Goal: Register for event/course

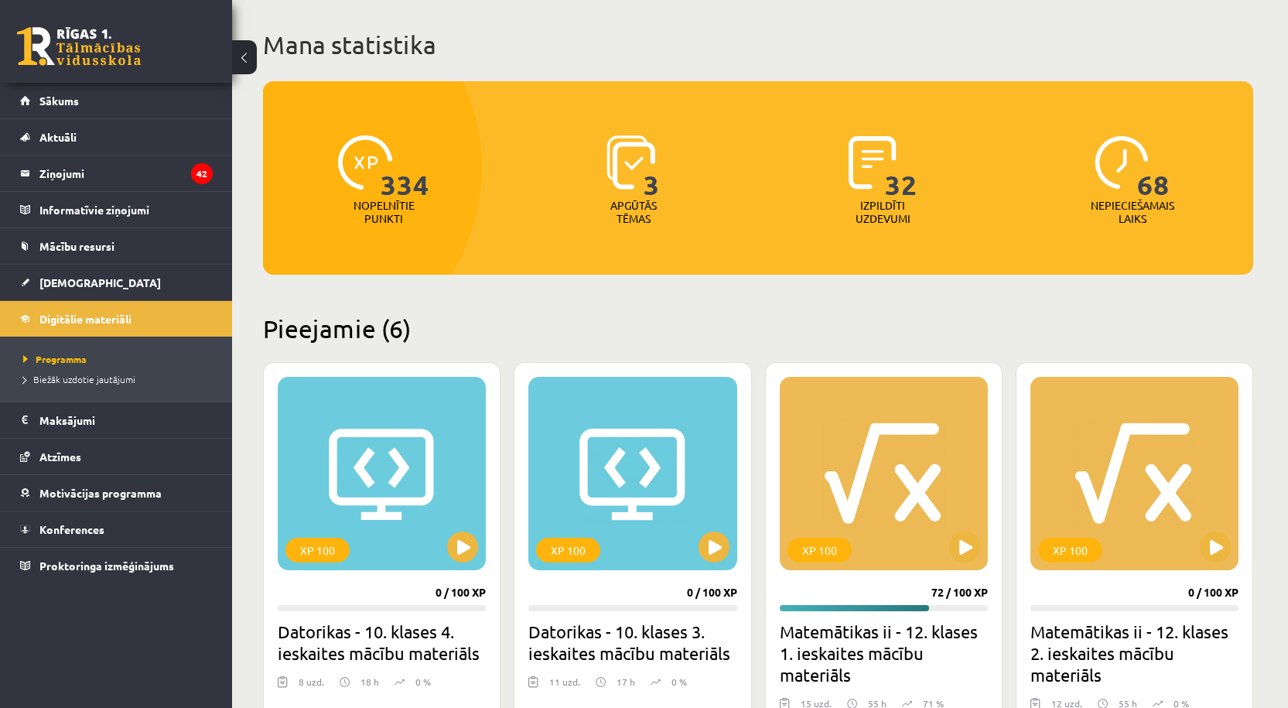
scroll to position [309, 0]
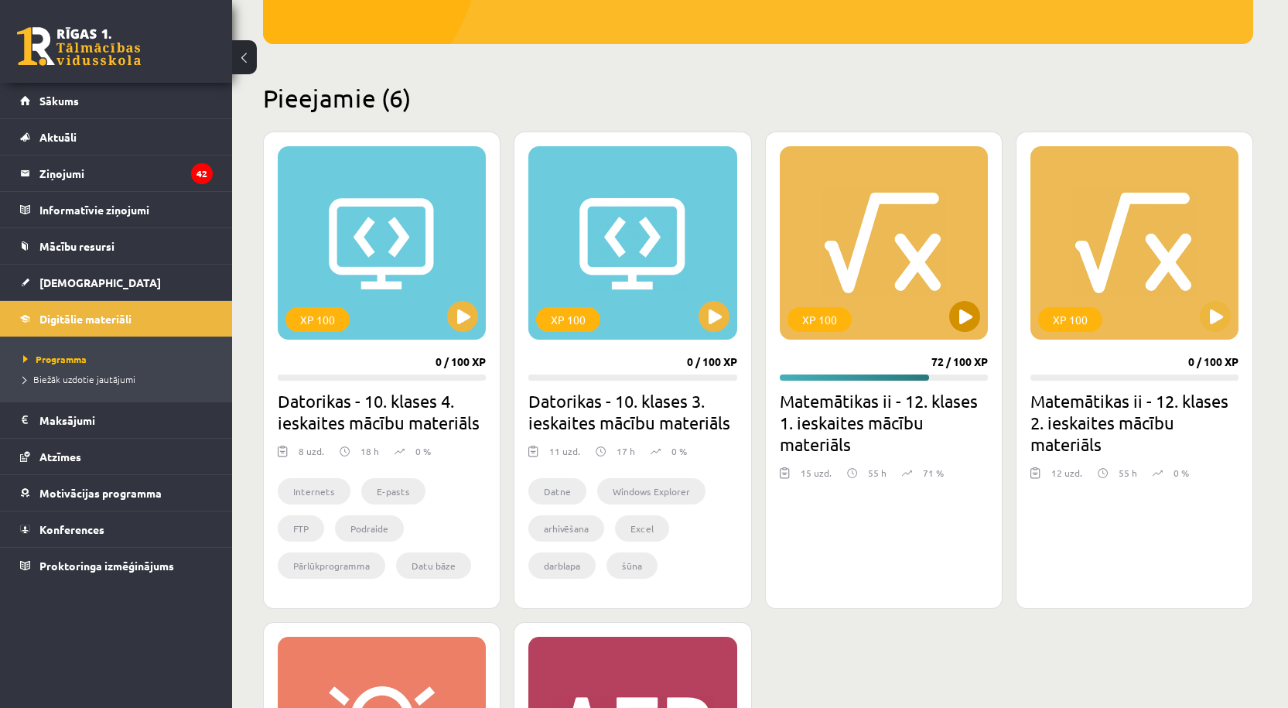
click at [866, 284] on div "XP 100" at bounding box center [884, 242] width 208 height 193
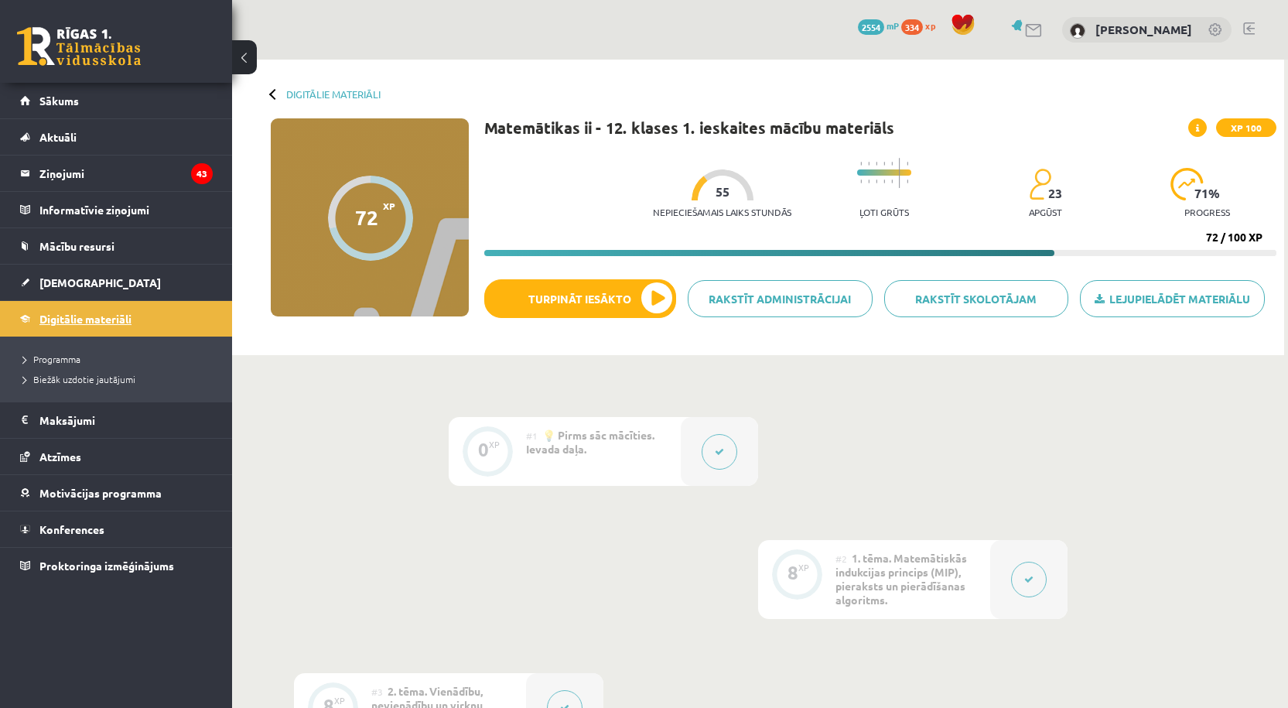
click at [119, 319] on span "Digitālie materiāli" at bounding box center [85, 319] width 92 height 14
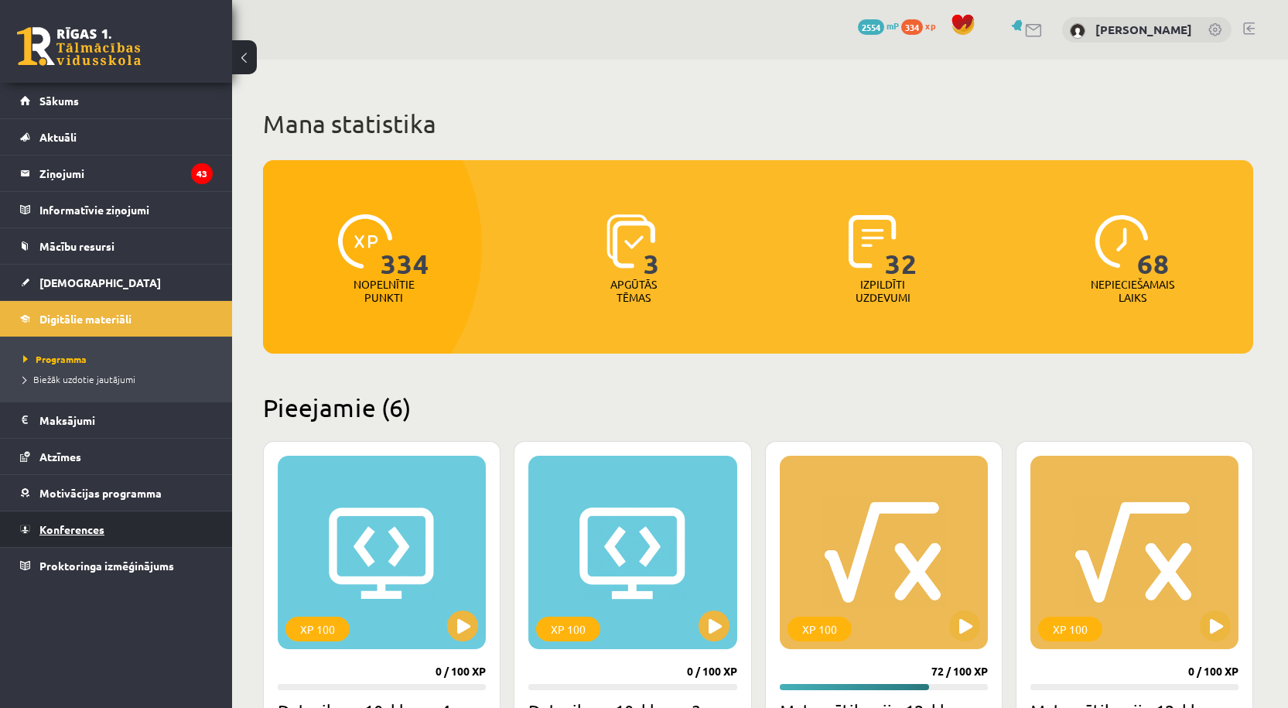
click at [63, 531] on span "Konferences" at bounding box center [71, 529] width 65 height 14
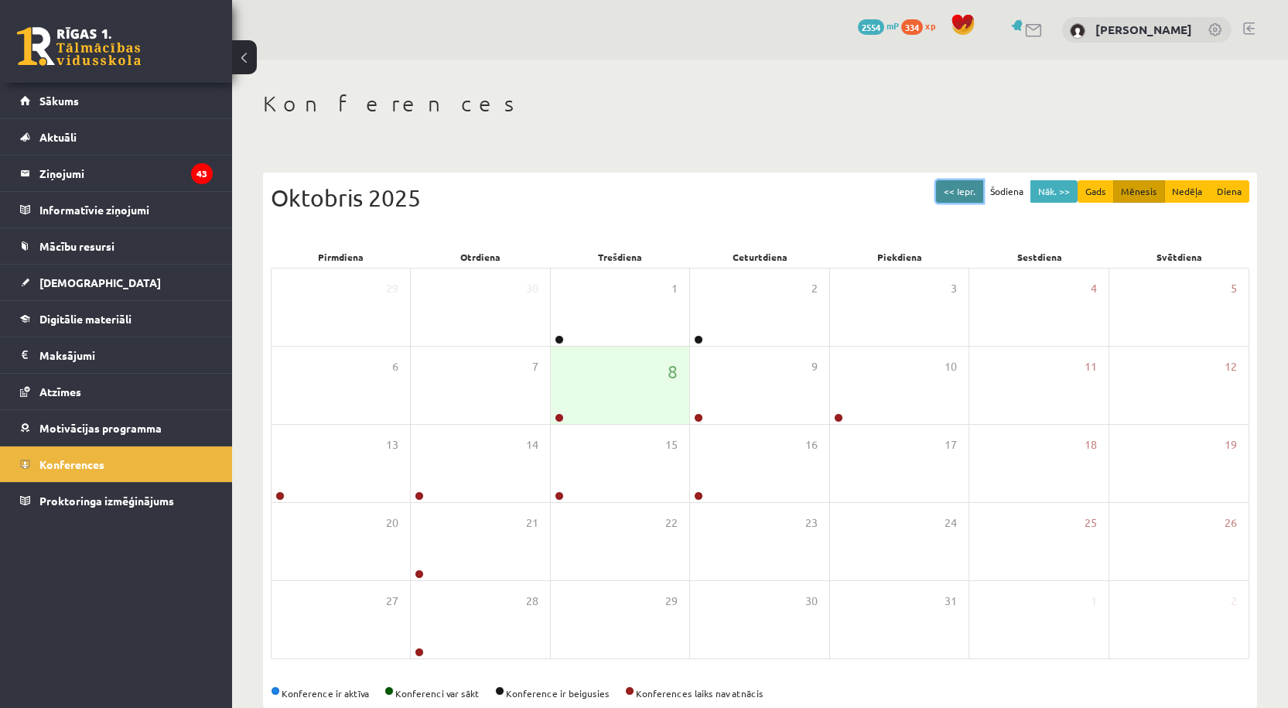
click at [971, 198] on button "<< Iepr." at bounding box center [959, 191] width 47 height 22
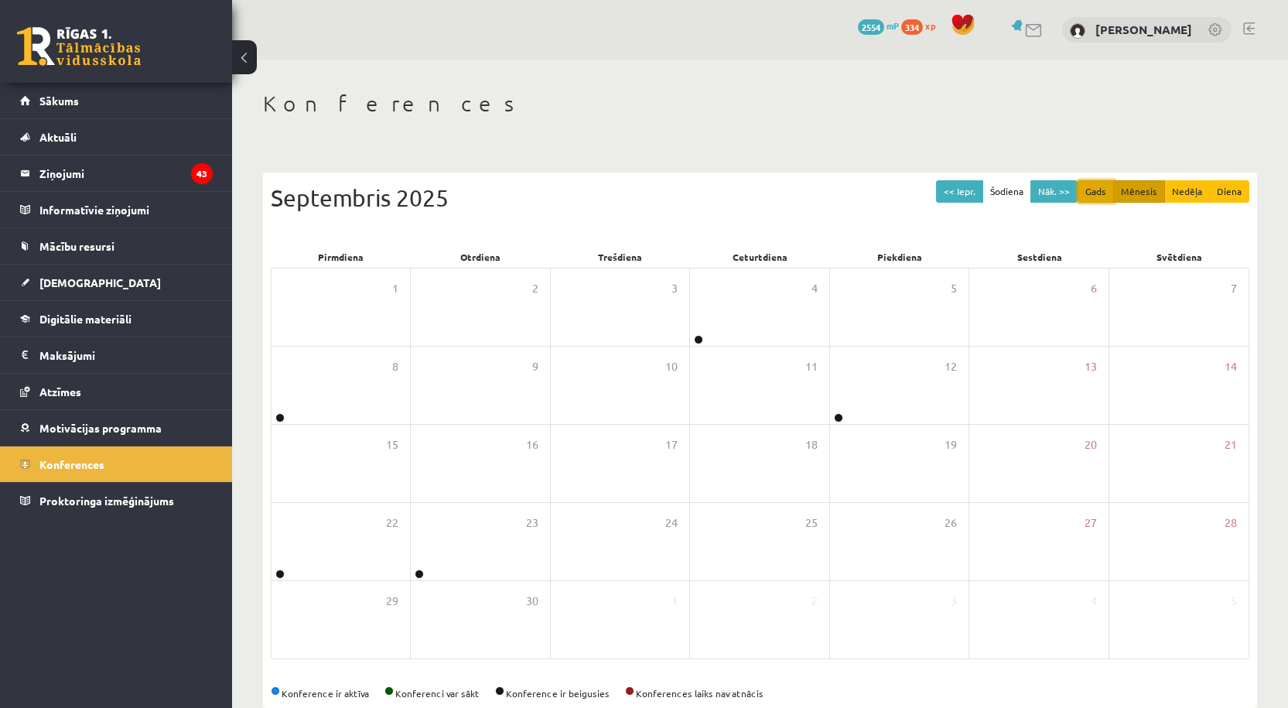
click at [1096, 198] on button "Gads" at bounding box center [1095, 191] width 36 height 22
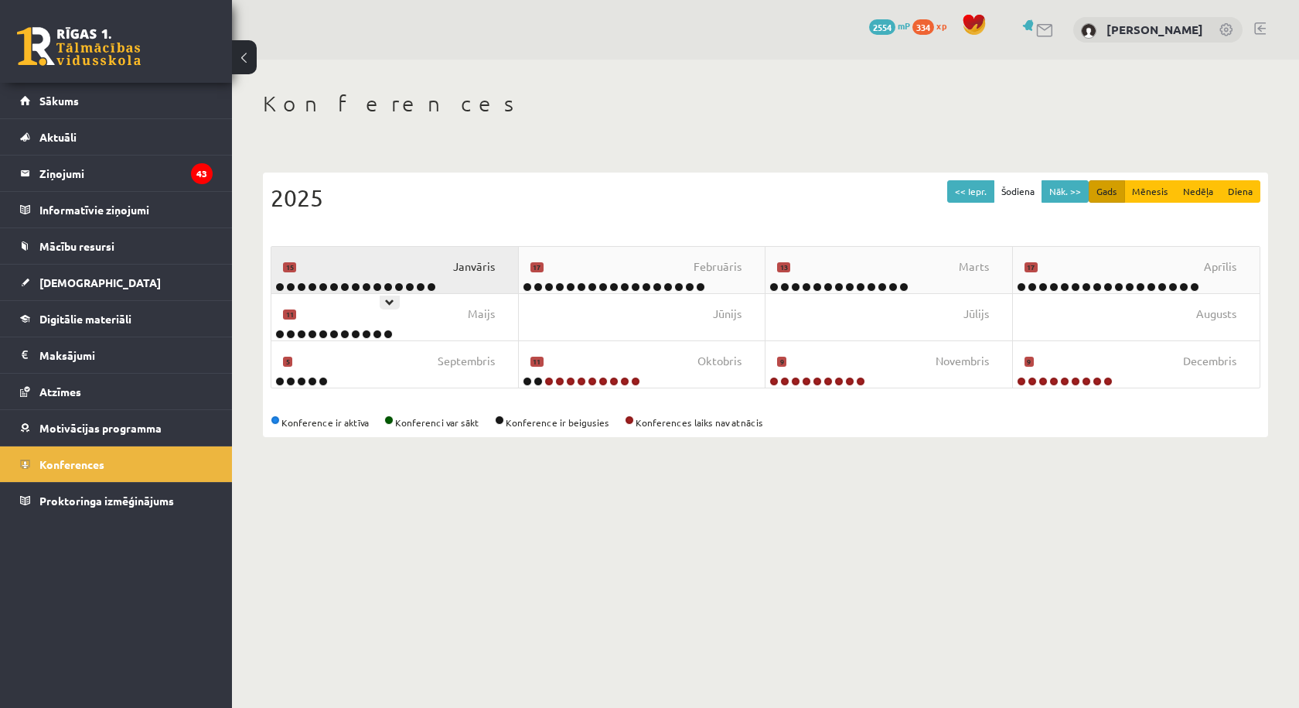
click at [472, 271] on span "Janvāris" at bounding box center [474, 266] width 42 height 17
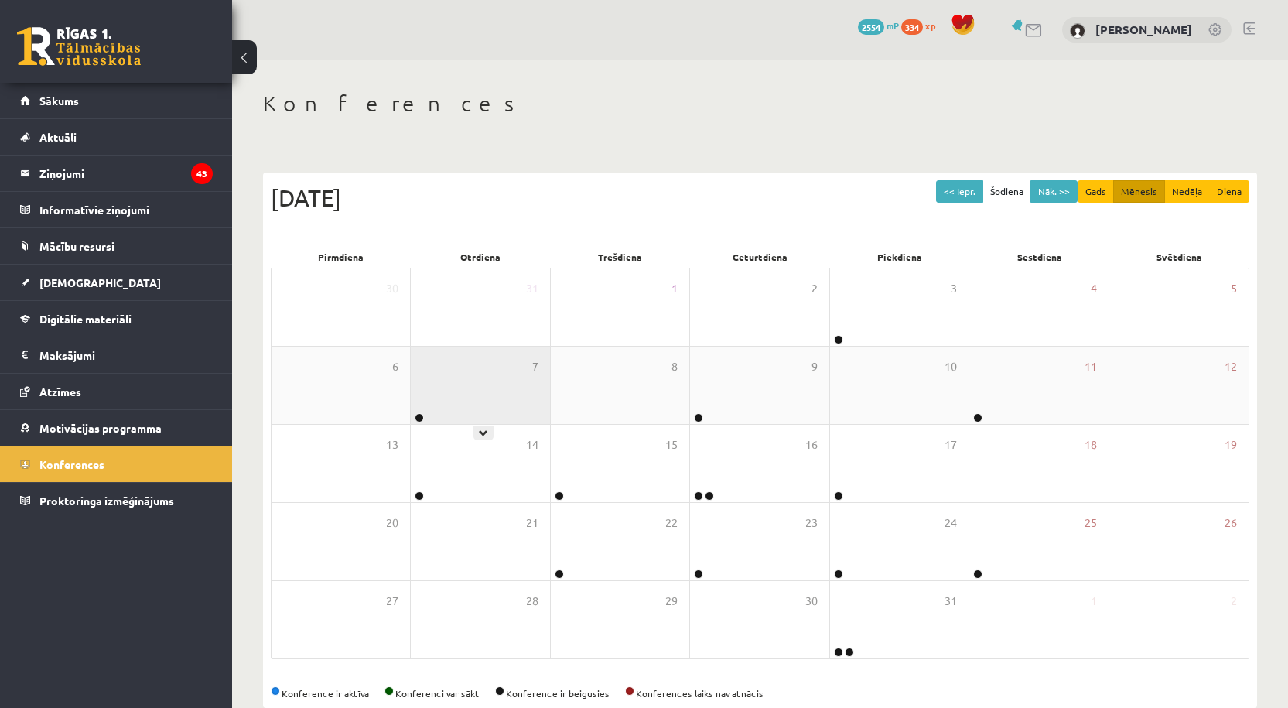
click at [453, 394] on div "7" at bounding box center [480, 384] width 138 height 77
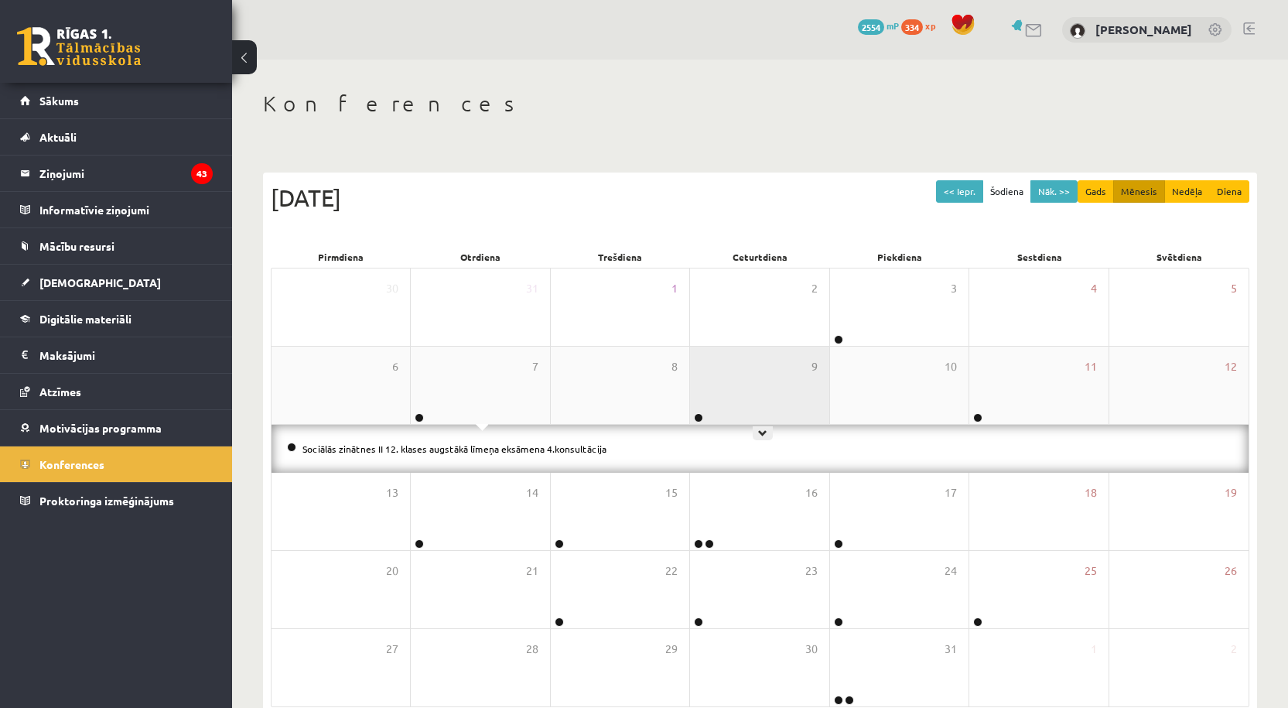
click at [745, 374] on div "9" at bounding box center [759, 384] width 138 height 77
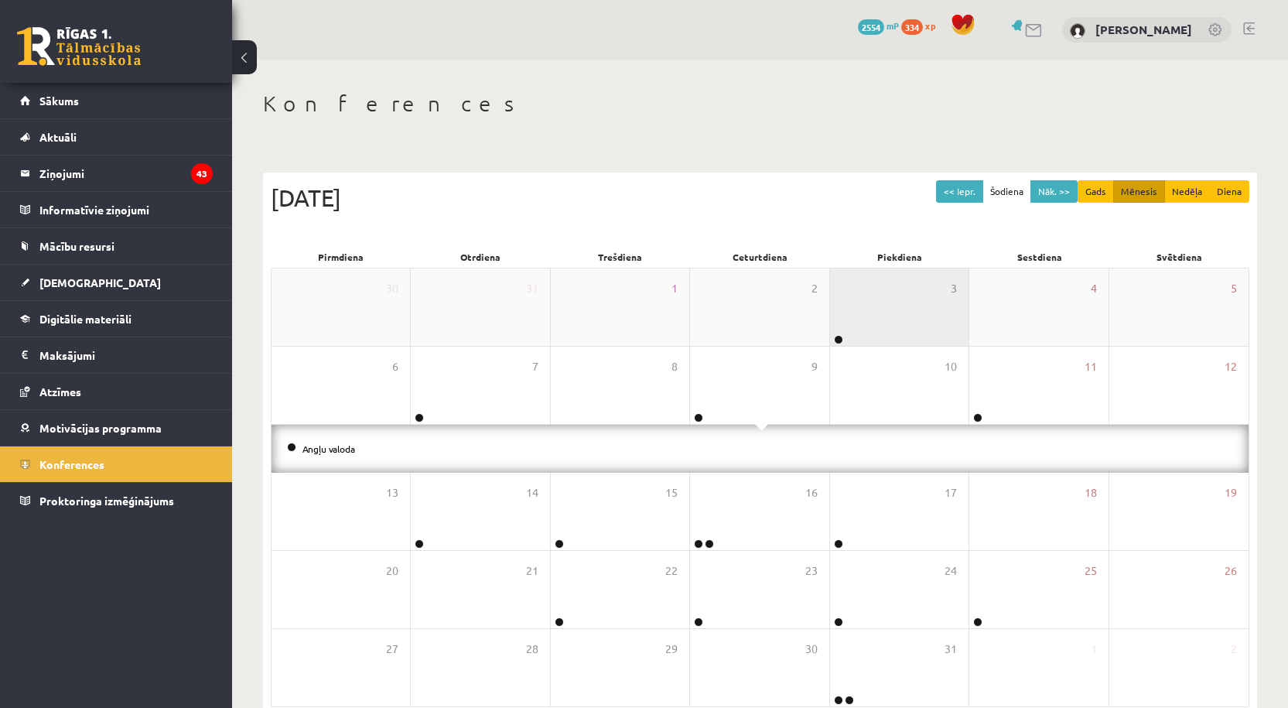
click at [897, 302] on div "3" at bounding box center [899, 306] width 138 height 77
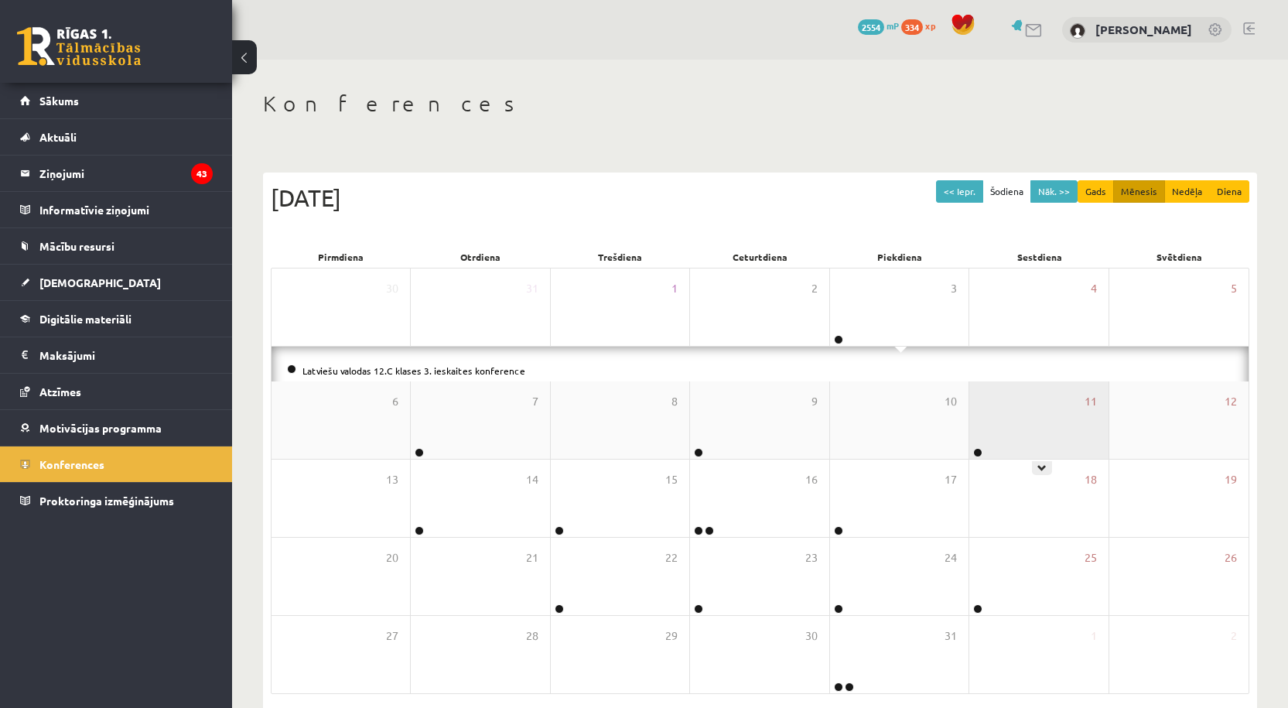
click at [1078, 406] on div "11" at bounding box center [1038, 419] width 138 height 77
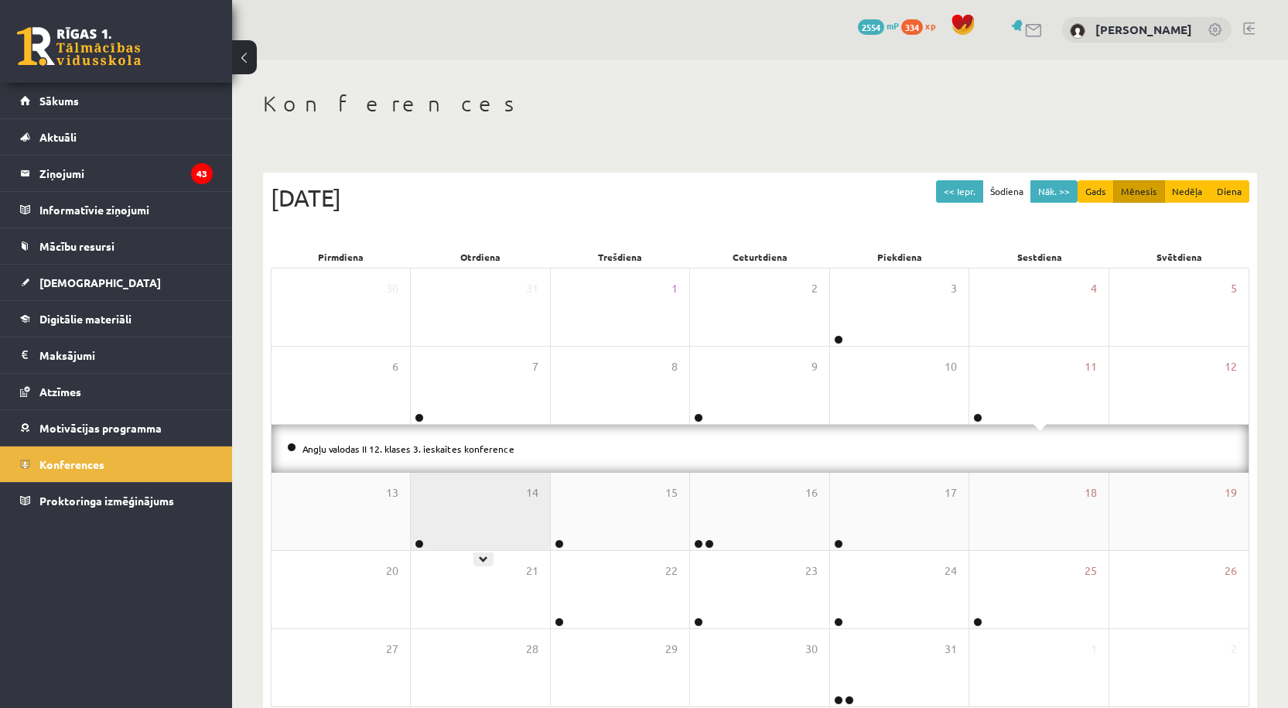
click at [462, 510] on div "14" at bounding box center [480, 511] width 138 height 77
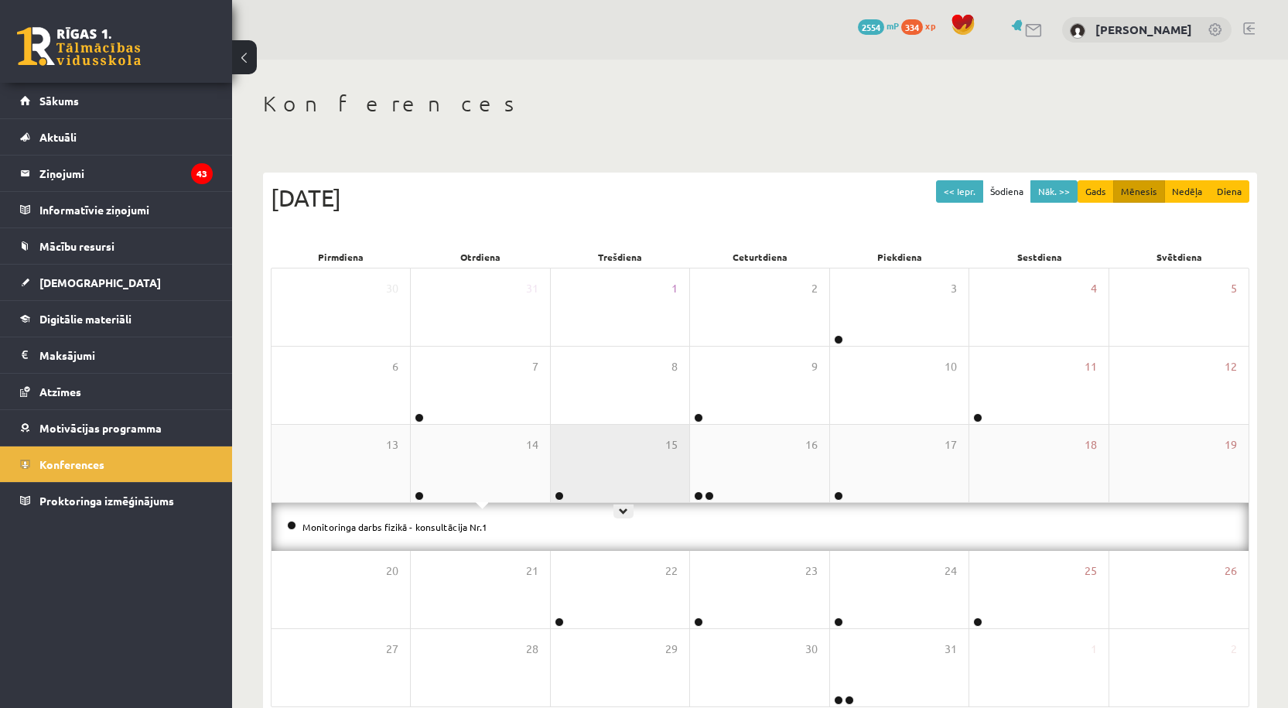
click at [647, 479] on div "15" at bounding box center [620, 463] width 138 height 77
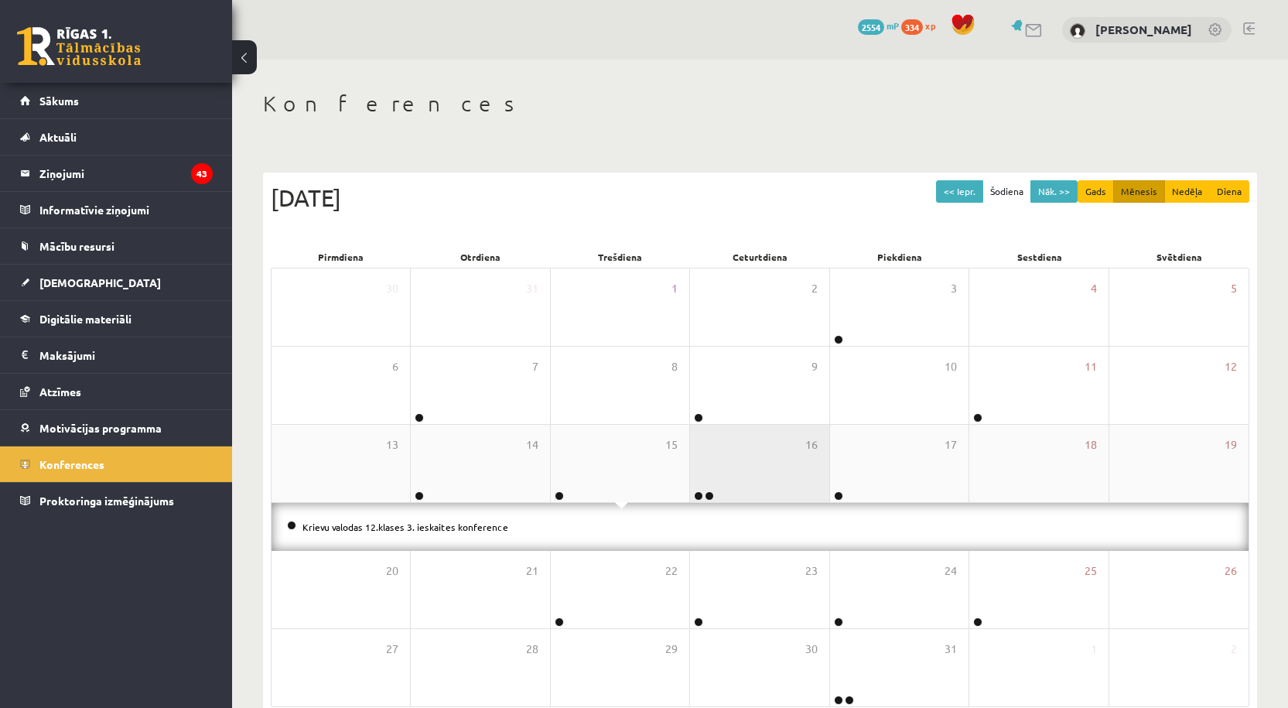
click at [789, 475] on div "16" at bounding box center [759, 463] width 138 height 77
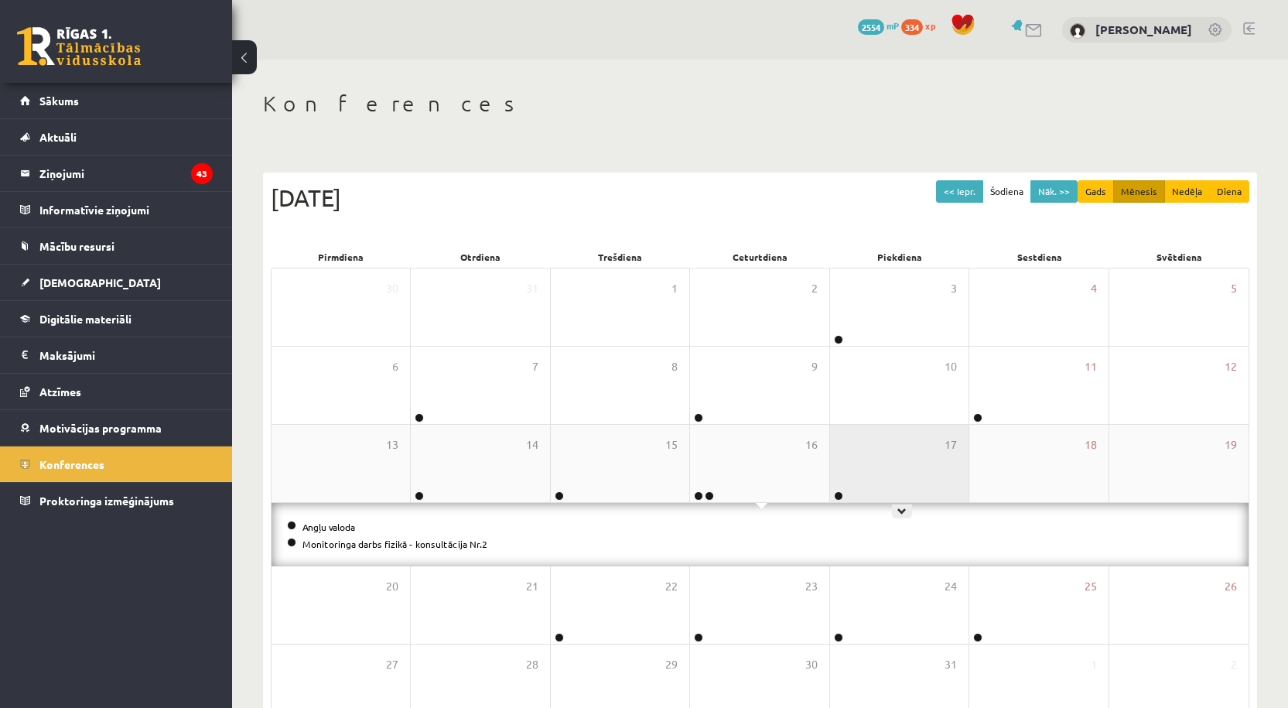
click at [891, 456] on div "17" at bounding box center [899, 463] width 138 height 77
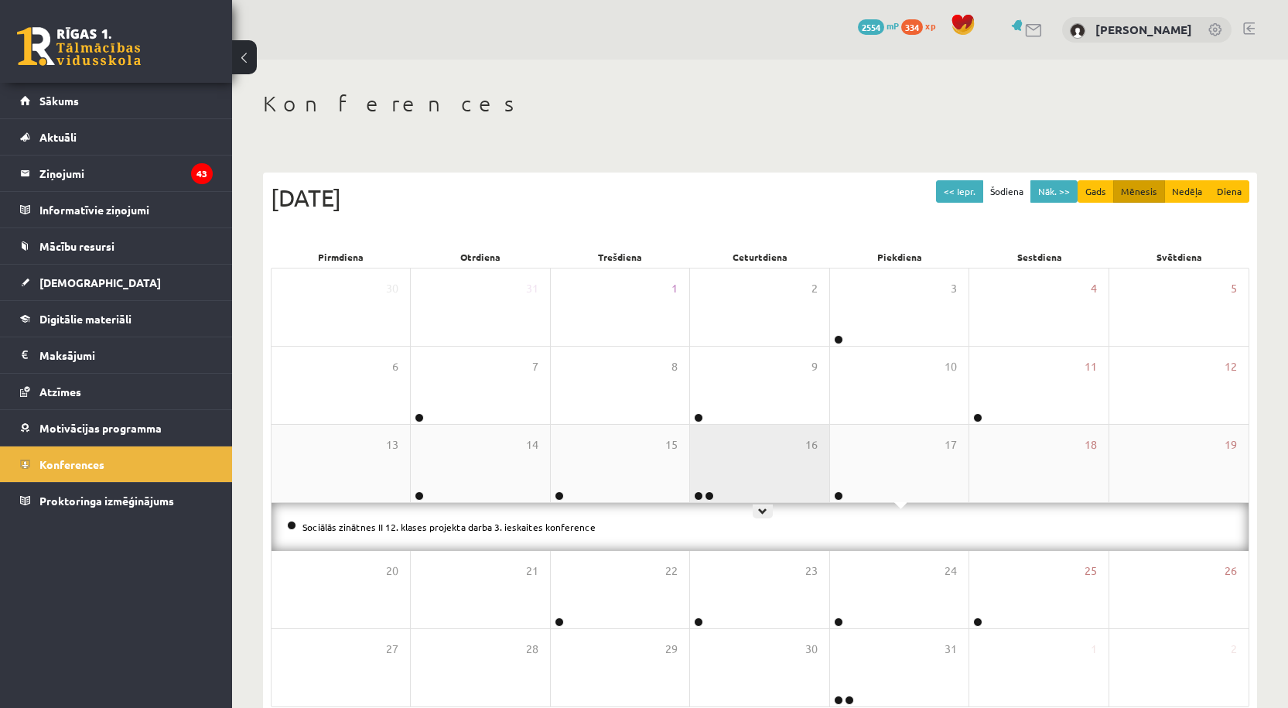
click at [763, 426] on div "16" at bounding box center [759, 463] width 138 height 77
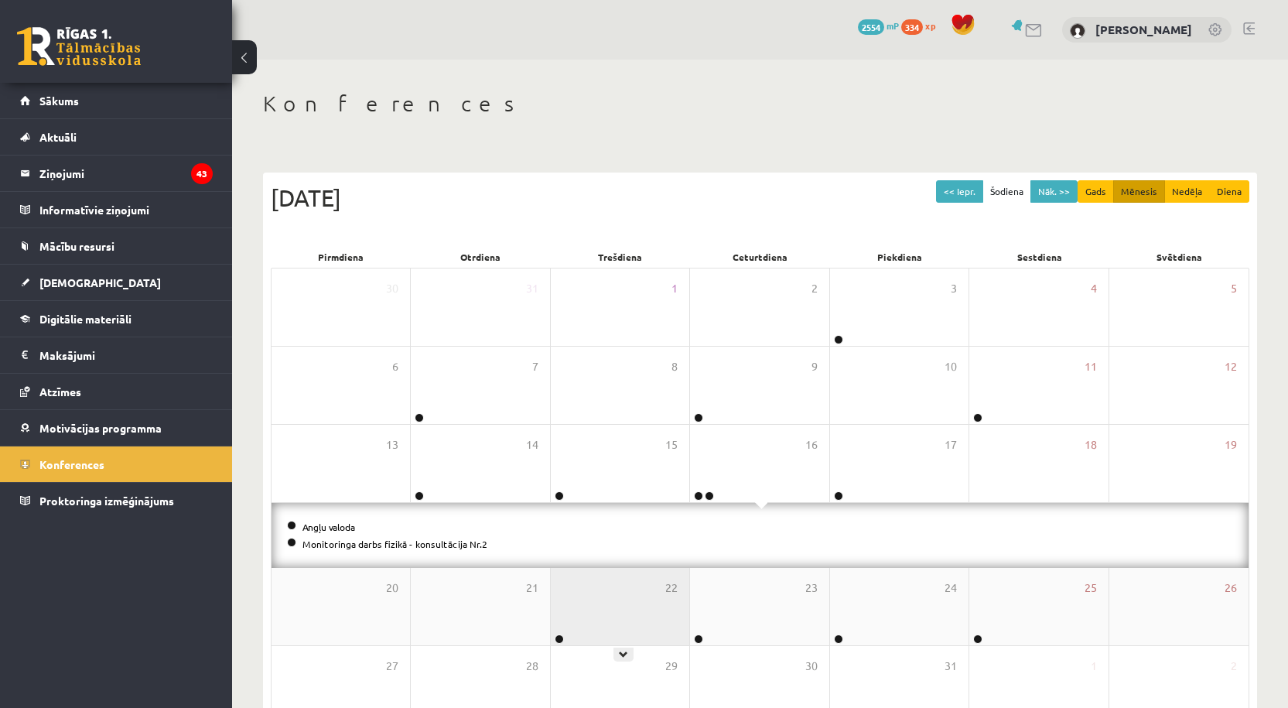
click at [640, 599] on div "22" at bounding box center [620, 606] width 138 height 77
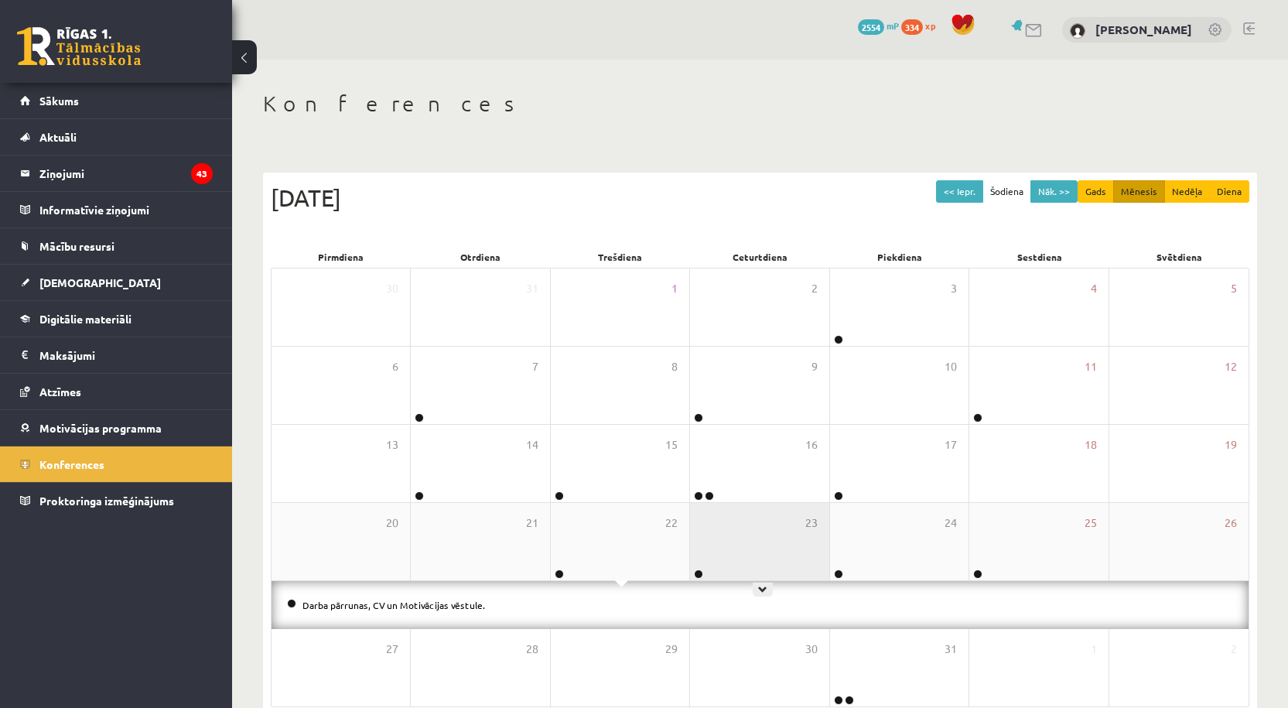
click at [776, 558] on div "23" at bounding box center [759, 541] width 138 height 77
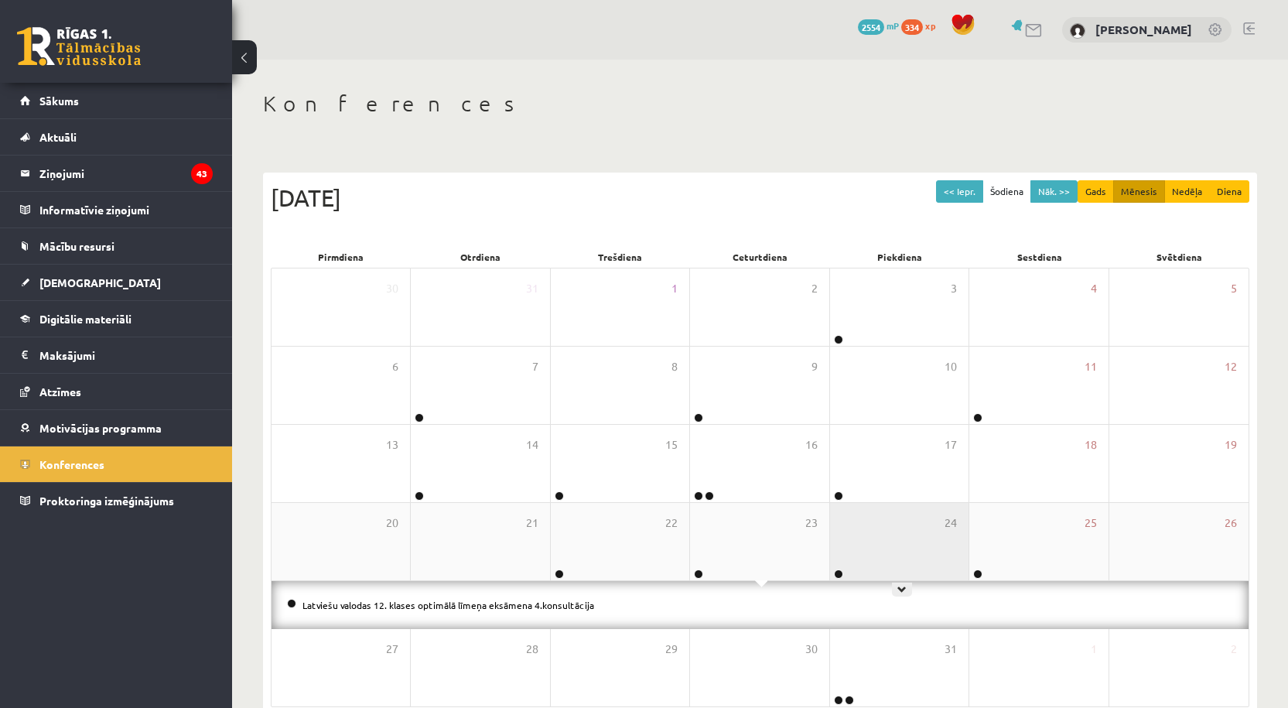
click at [877, 532] on div "24" at bounding box center [899, 541] width 138 height 77
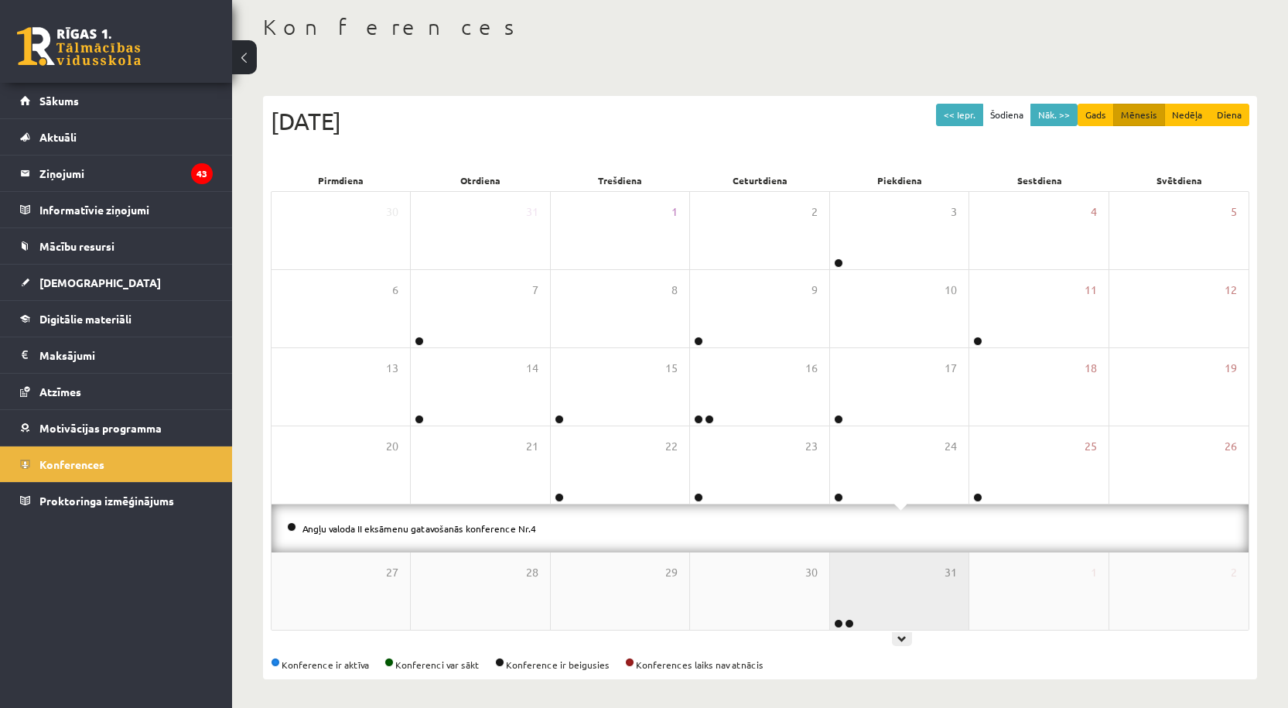
click at [891, 615] on div "31" at bounding box center [899, 590] width 138 height 77
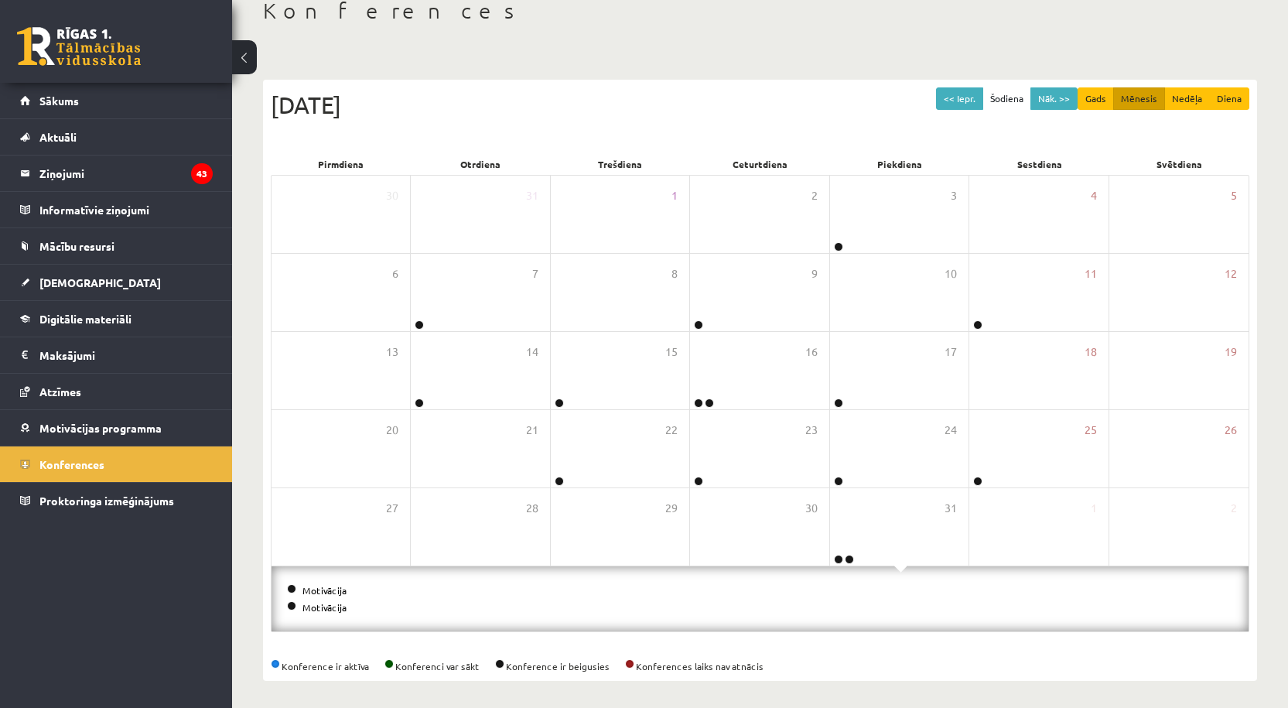
scroll to position [97, 0]
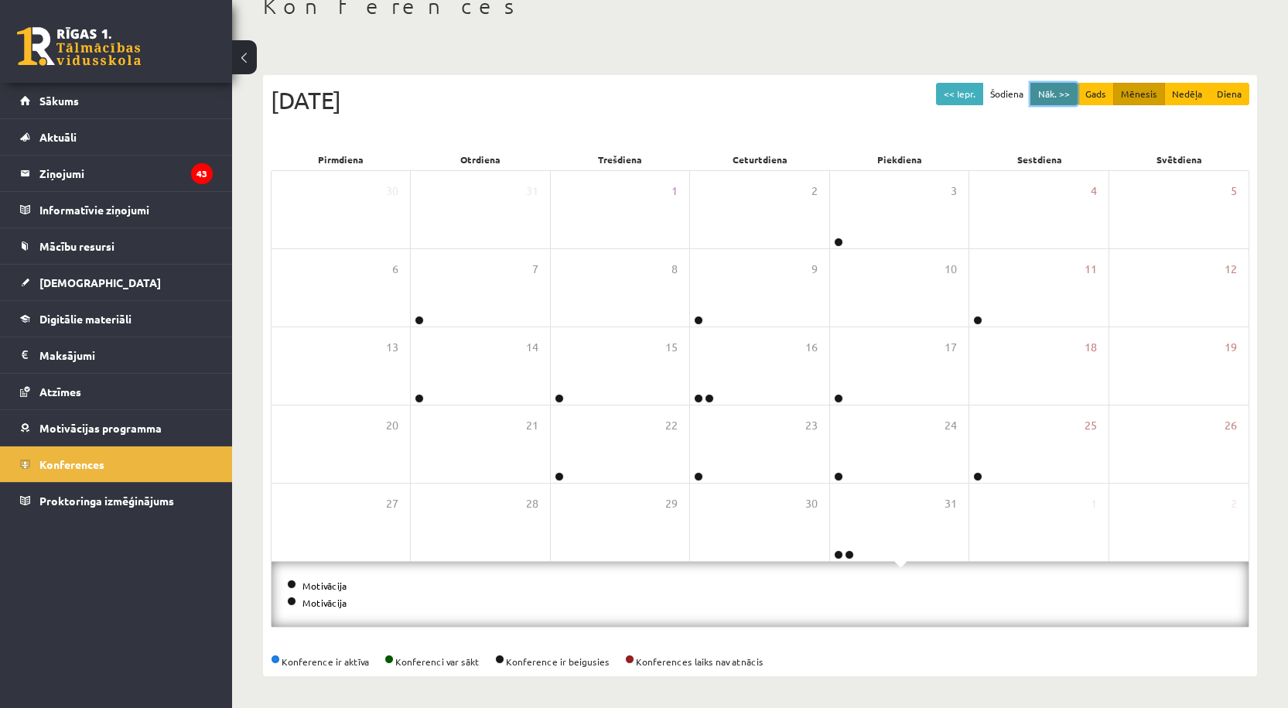
click at [1056, 98] on button "Nāk. >>" at bounding box center [1053, 94] width 47 height 22
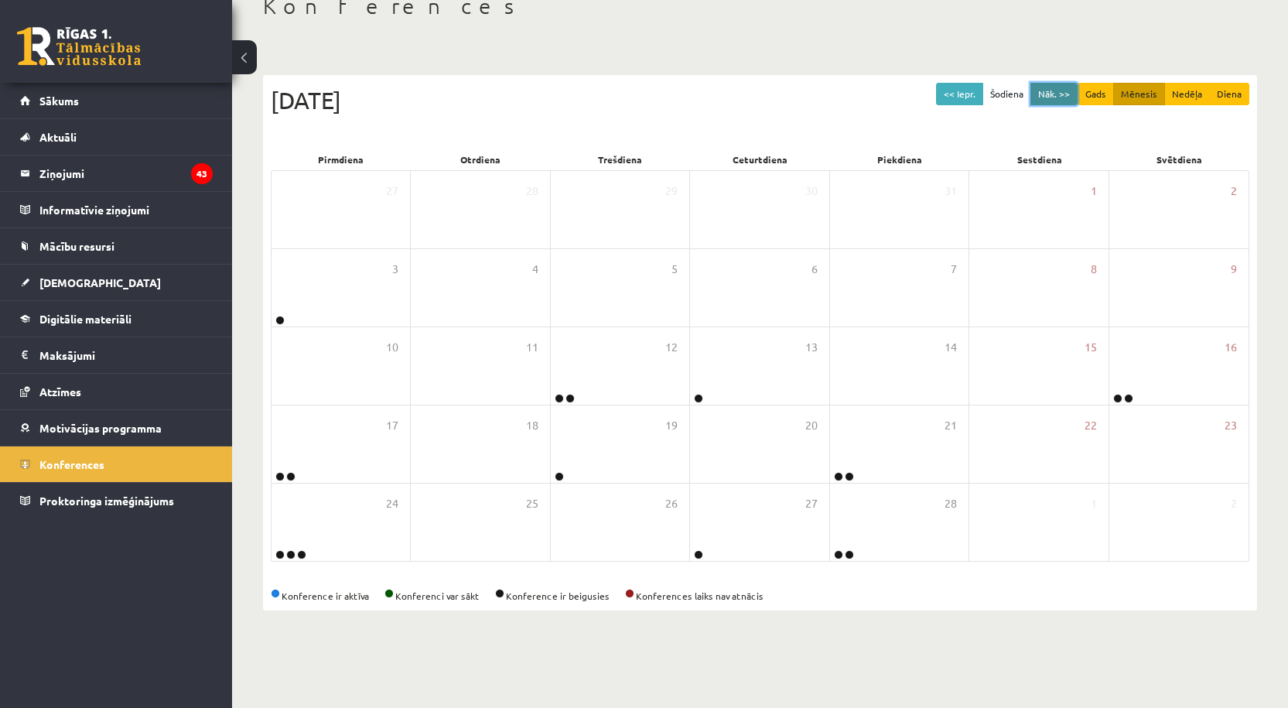
scroll to position [32, 0]
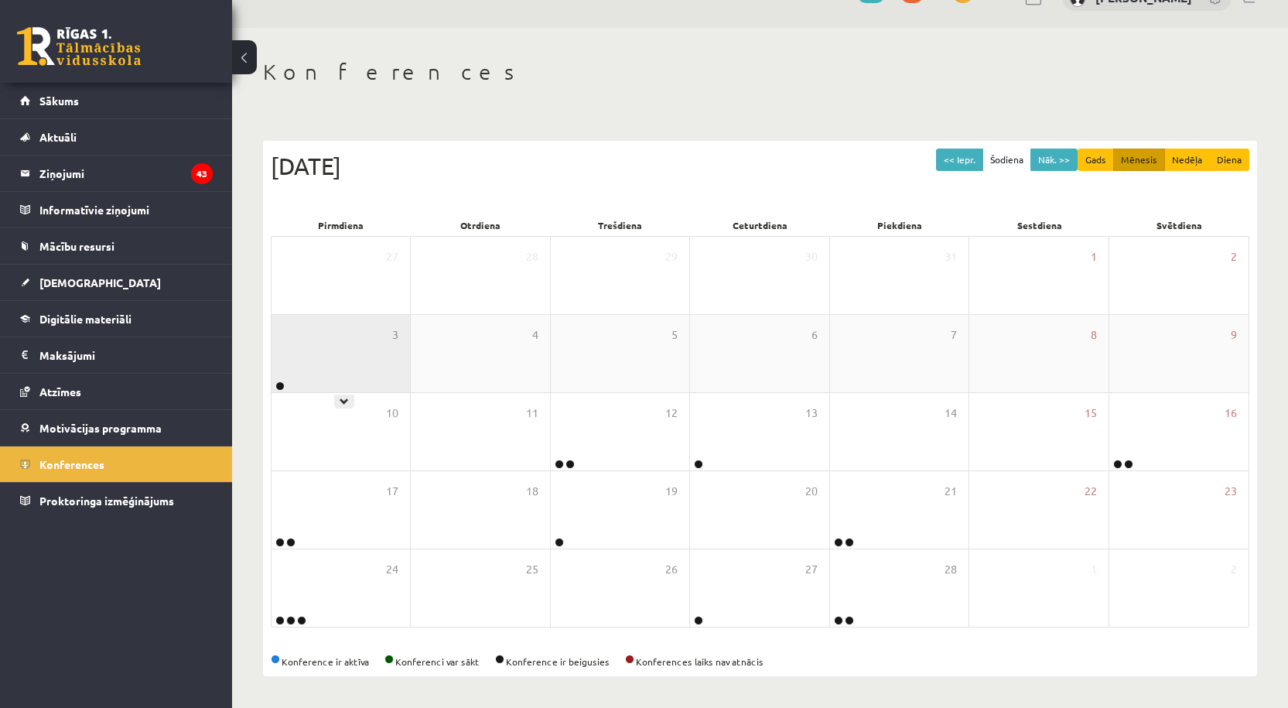
click at [336, 370] on div "3" at bounding box center [340, 353] width 138 height 77
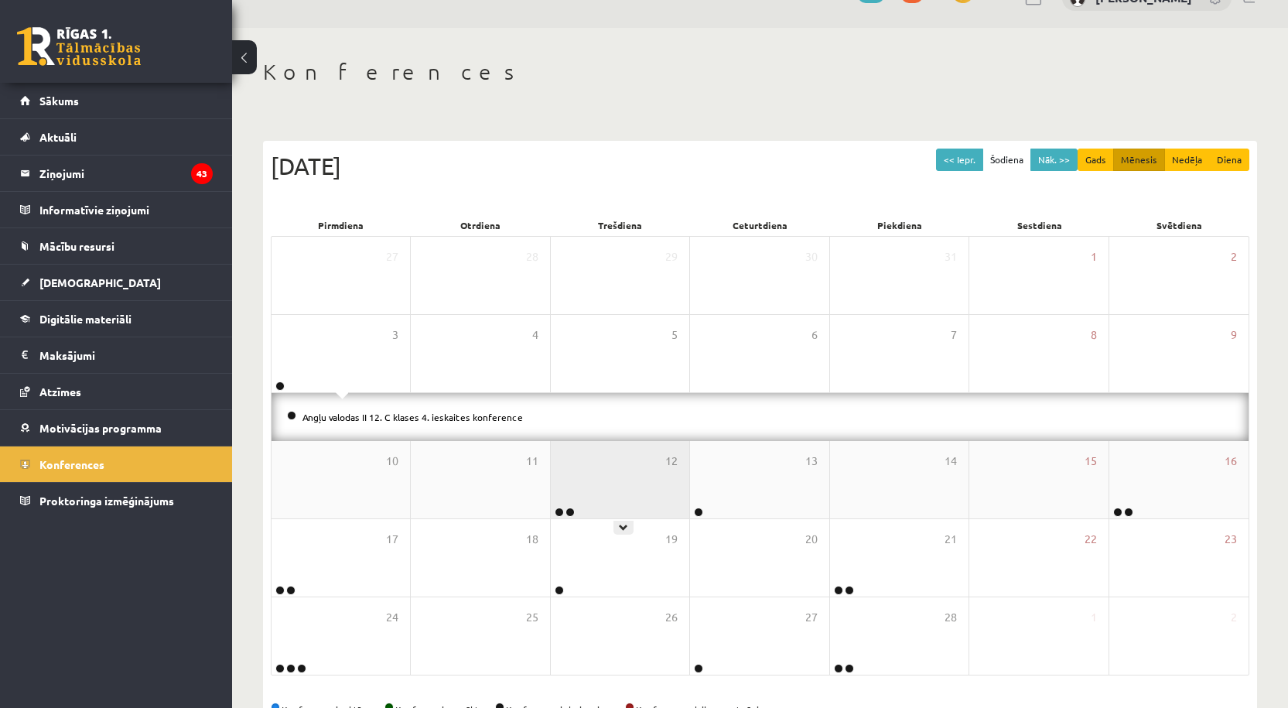
click at [576, 491] on div "12" at bounding box center [620, 479] width 138 height 77
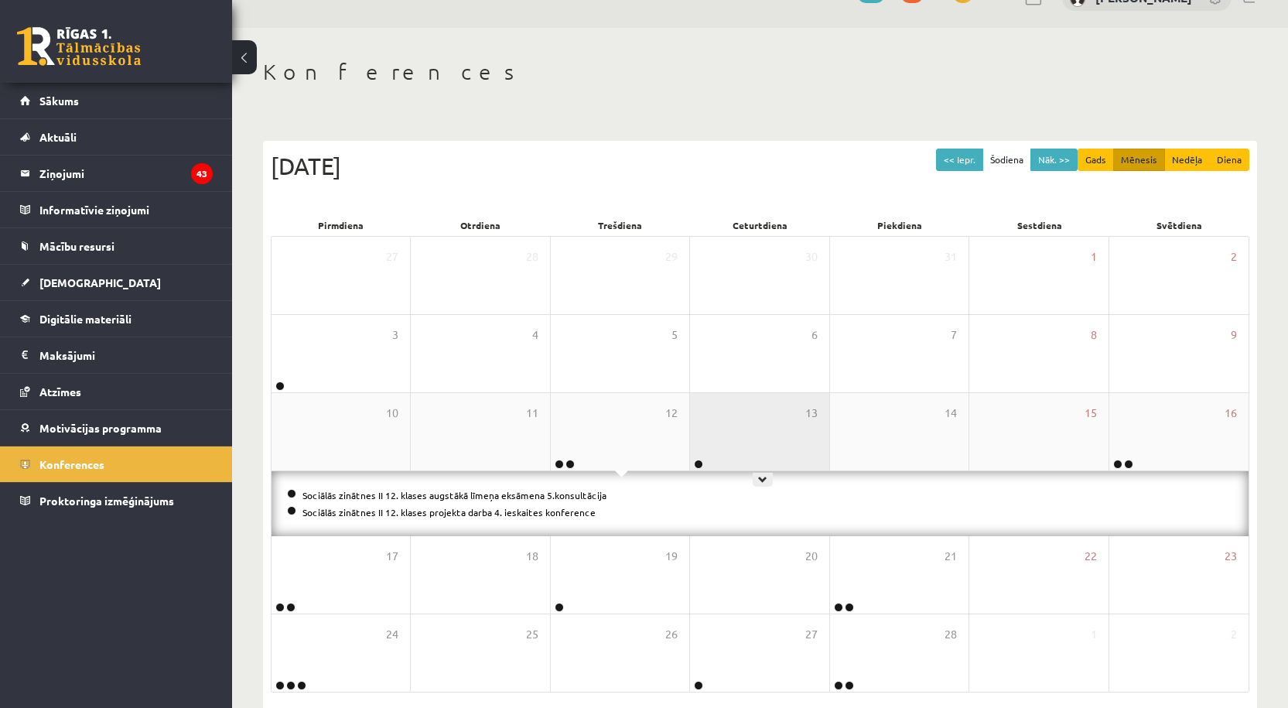
click at [749, 449] on div "13" at bounding box center [759, 431] width 138 height 77
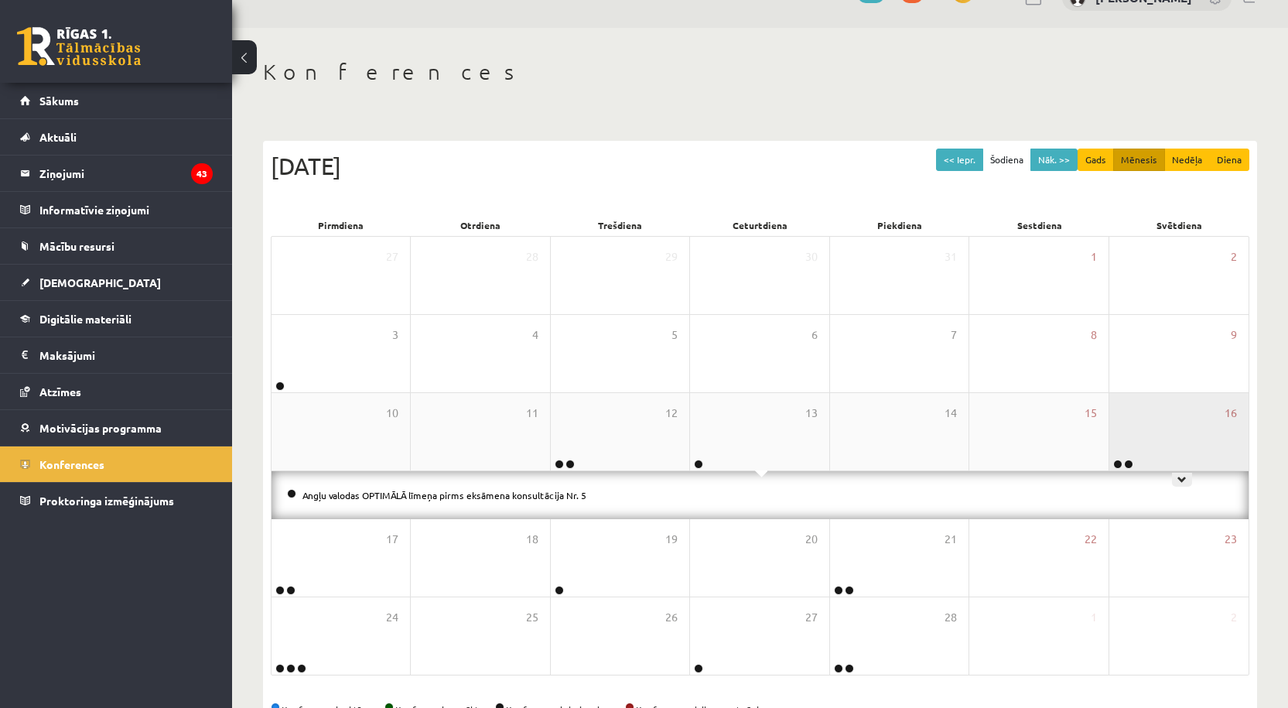
click at [1218, 422] on div "16" at bounding box center [1178, 431] width 139 height 77
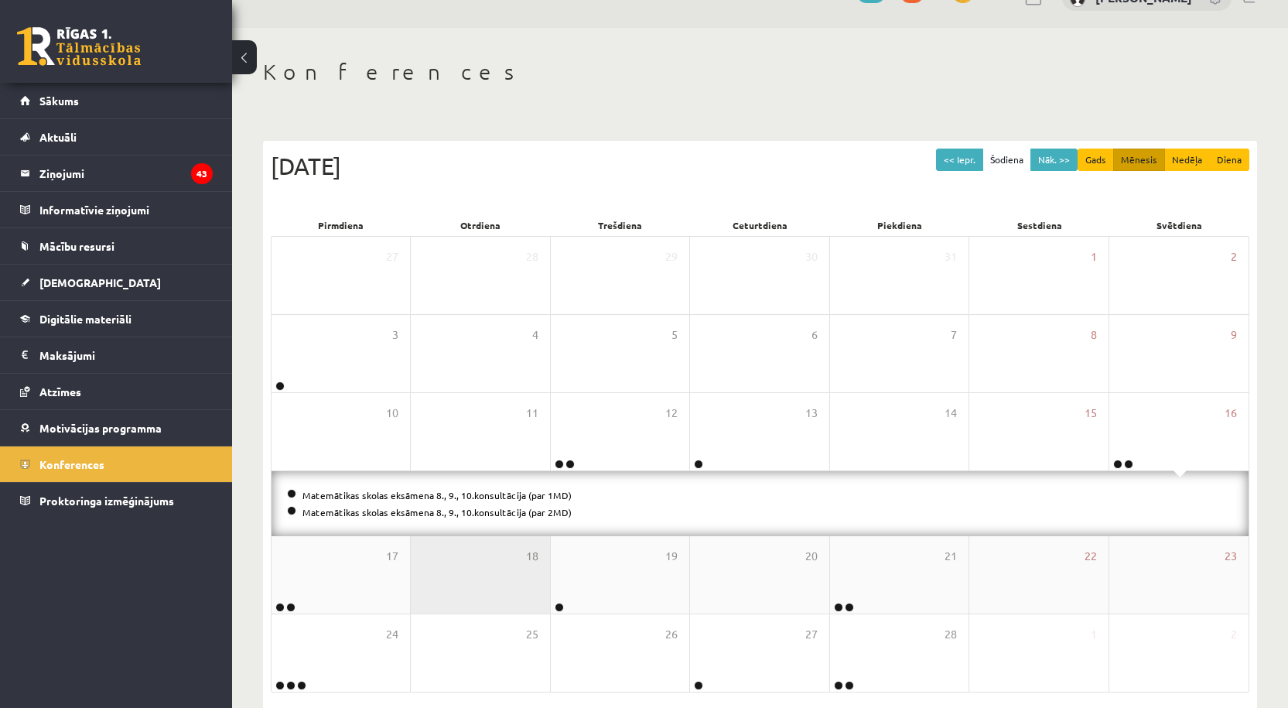
click at [496, 551] on div "18" at bounding box center [480, 574] width 138 height 77
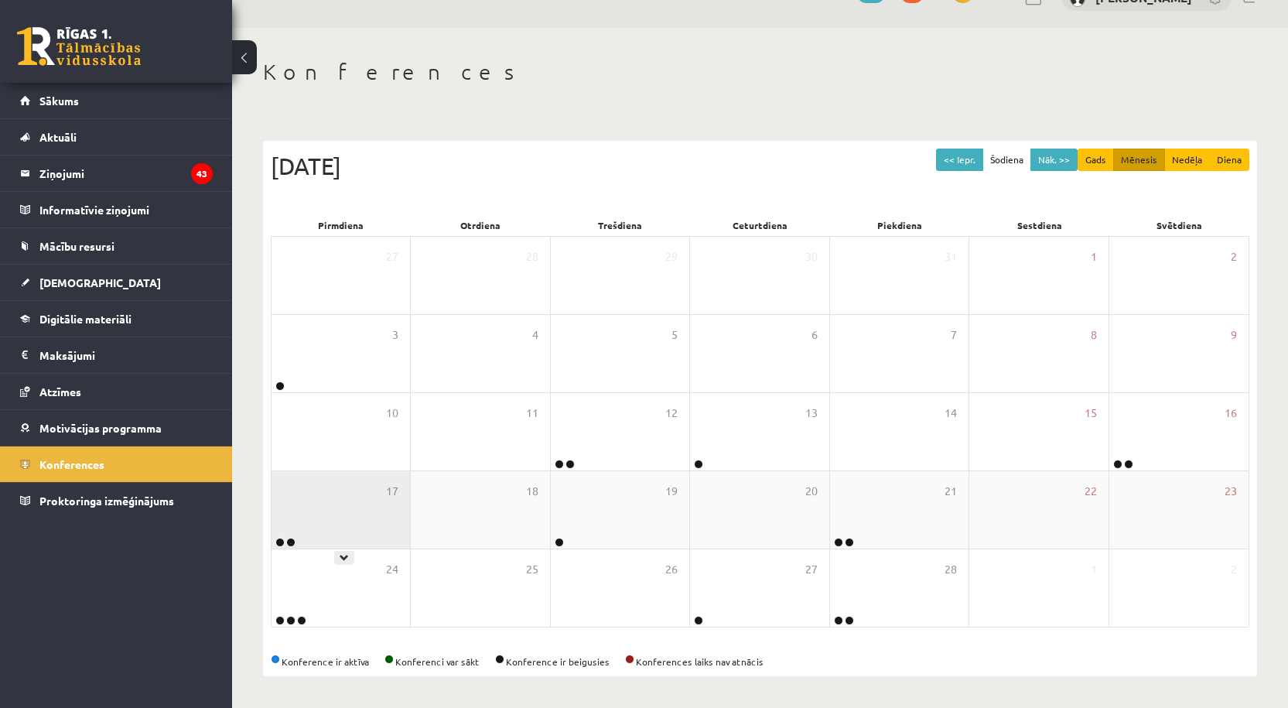
click at [363, 534] on div "17" at bounding box center [340, 509] width 138 height 77
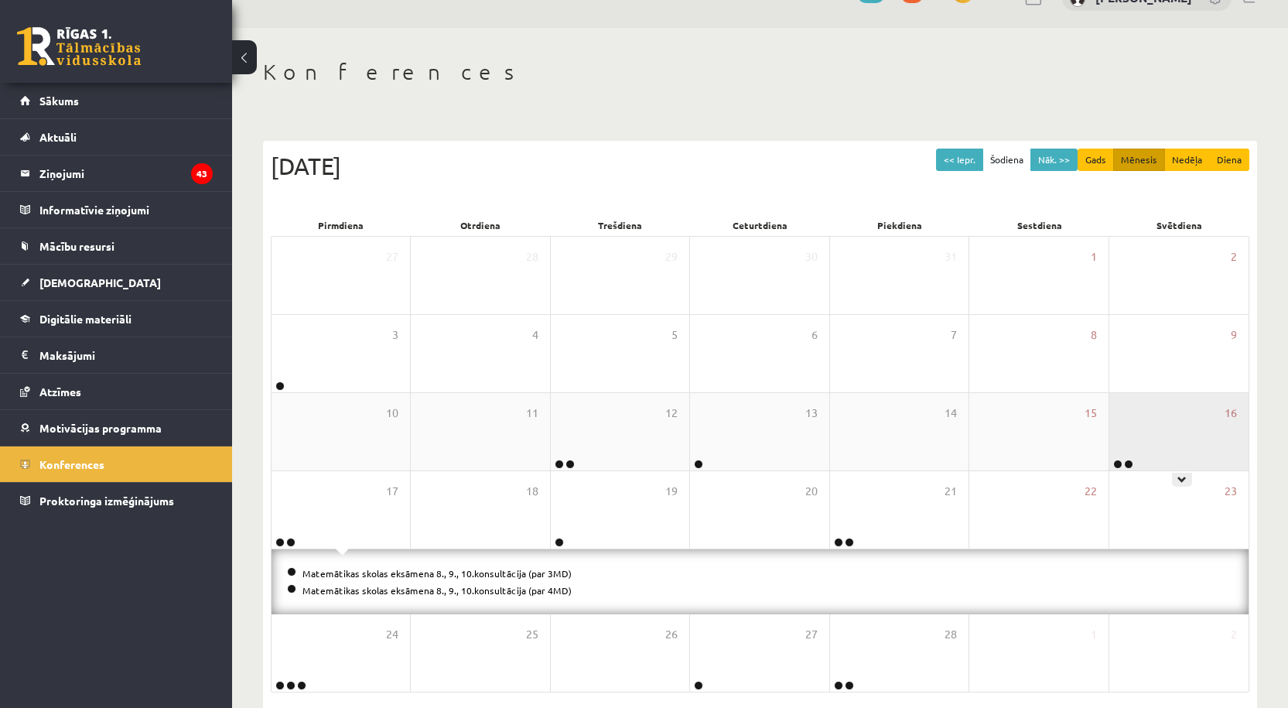
click at [1118, 442] on div "16" at bounding box center [1178, 431] width 139 height 77
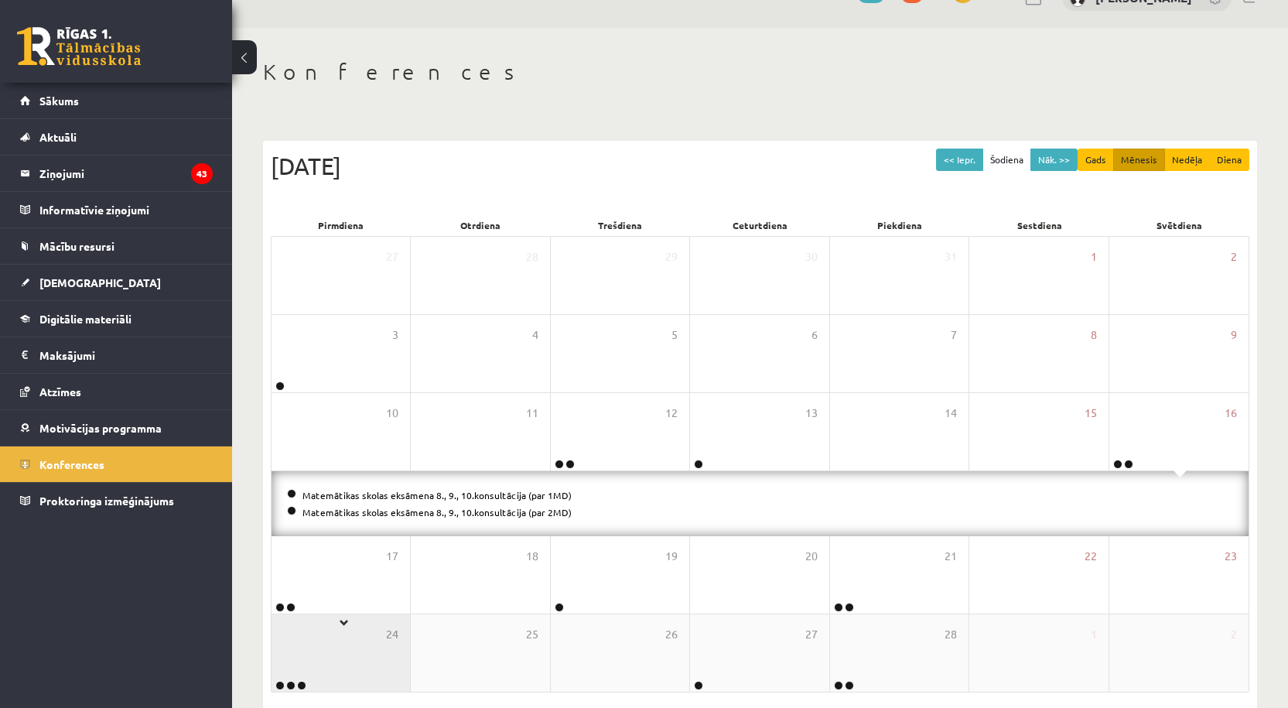
click at [370, 584] on div "17" at bounding box center [340, 574] width 138 height 77
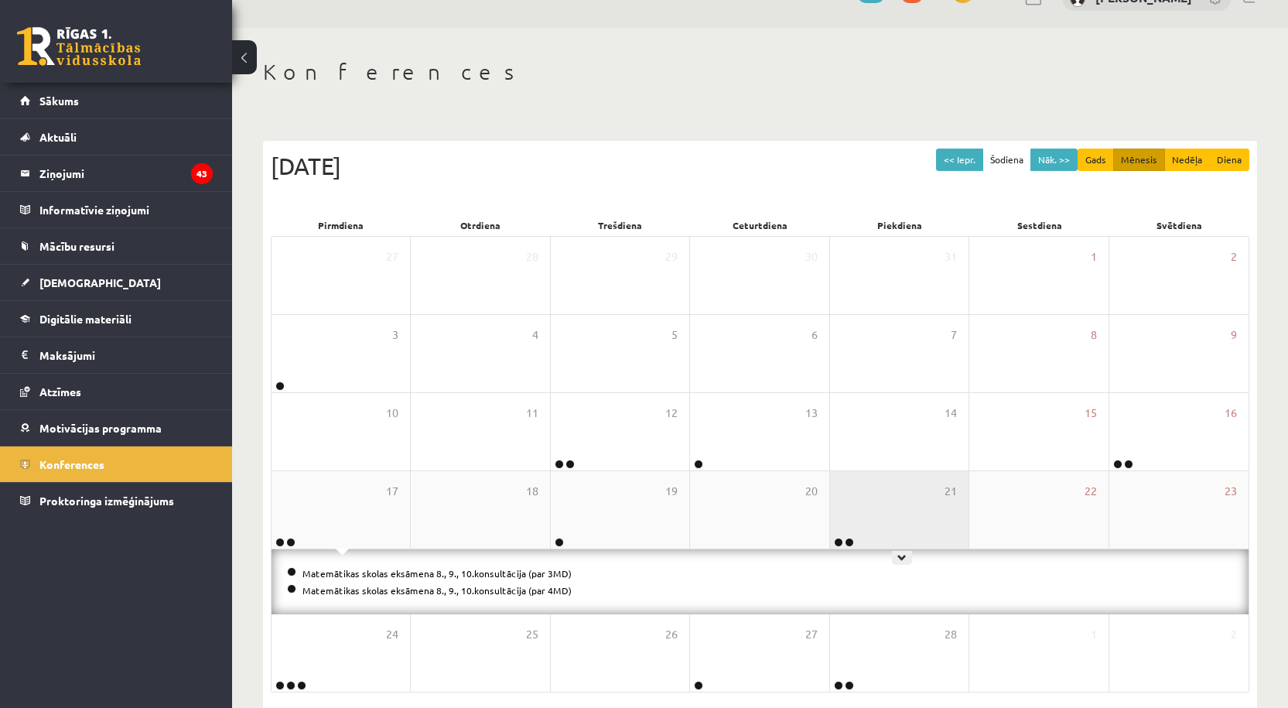
click at [872, 521] on div "21" at bounding box center [899, 509] width 138 height 77
click at [437, 592] on link "Matemātika II 12.C klases 3. ieskaites konference" at bounding box center [408, 590] width 213 height 12
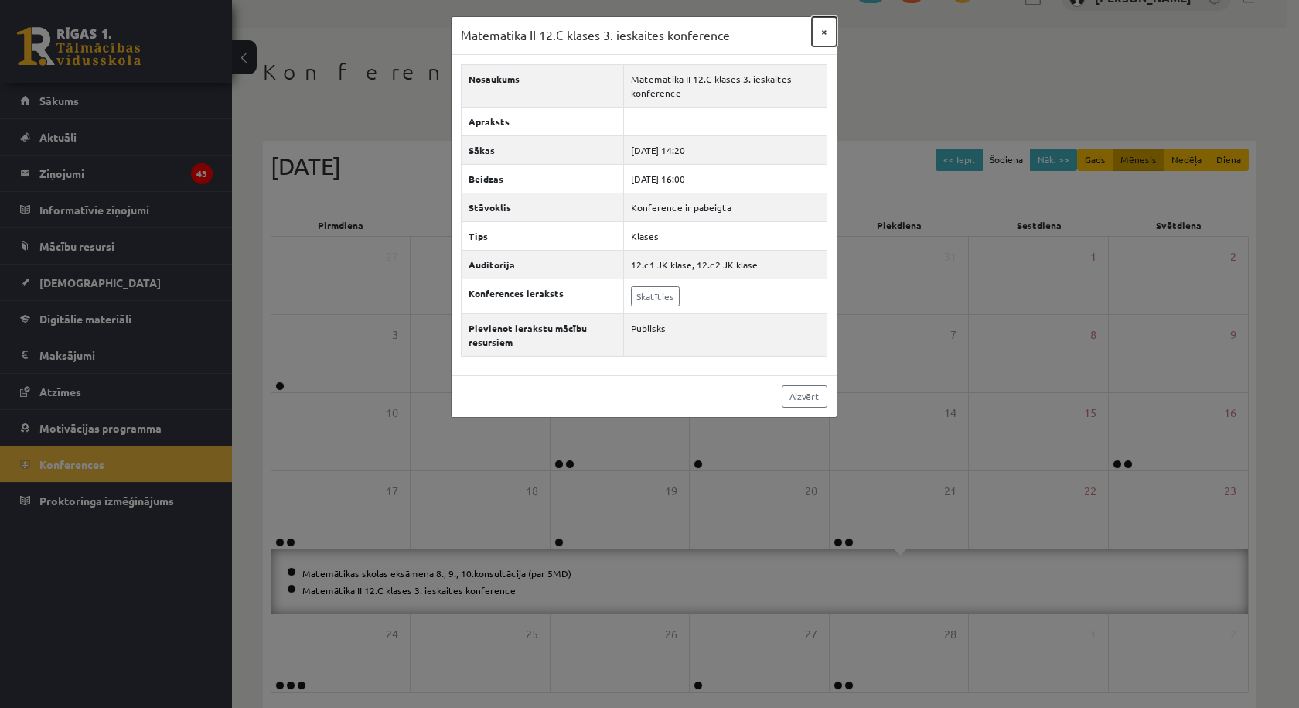
click at [828, 37] on button "×" at bounding box center [824, 31] width 25 height 29
